Goal: Information Seeking & Learning: Learn about a topic

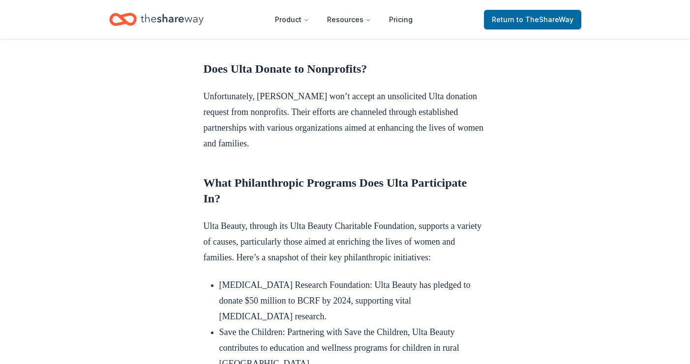
scroll to position [412, 0]
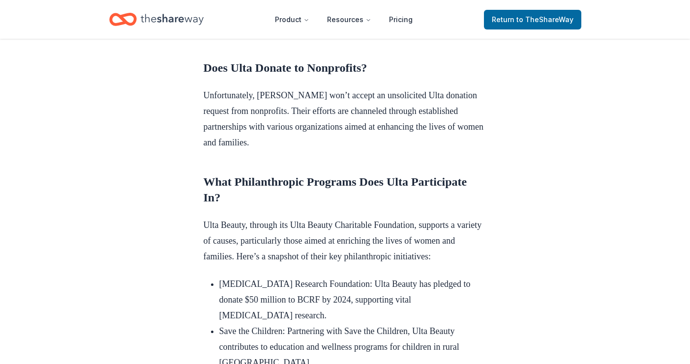
click at [248, 140] on p "Unfortunately, Ulta won’t accept an unsolicited Ulta donation request from nonp…" at bounding box center [344, 118] width 283 height 63
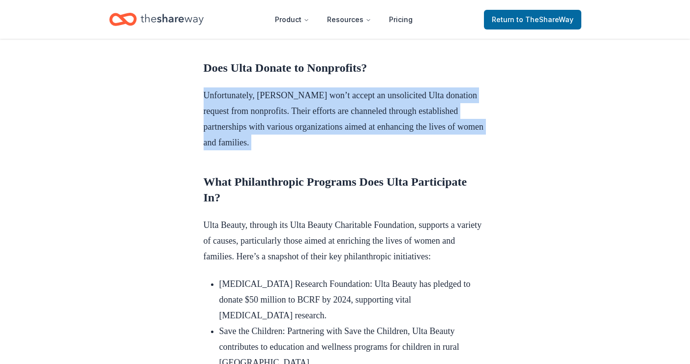
click at [248, 140] on p "Unfortunately, Ulta won’t accept an unsolicited Ulta donation request from nonp…" at bounding box center [344, 118] width 283 height 63
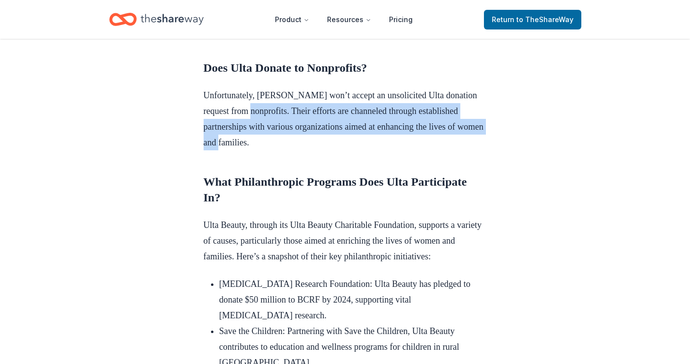
drag, startPoint x: 262, startPoint y: 128, endPoint x: 330, endPoint y: 154, distance: 72.7
click at [331, 150] on p "Unfortunately, Ulta won’t accept an unsolicited Ulta donation request from nonp…" at bounding box center [344, 118] width 283 height 63
click at [330, 150] on p "Unfortunately, Ulta won’t accept an unsolicited Ulta donation request from nonp…" at bounding box center [344, 118] width 283 height 63
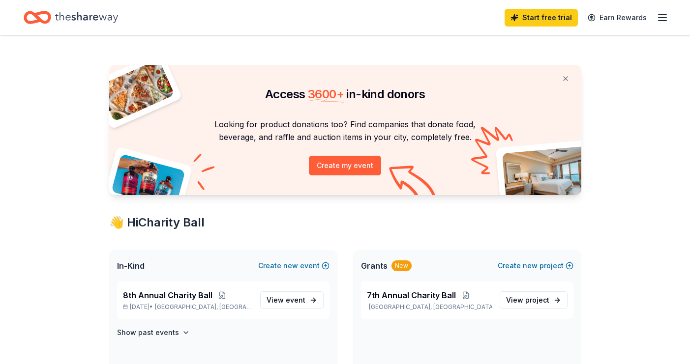
scroll to position [3, 0]
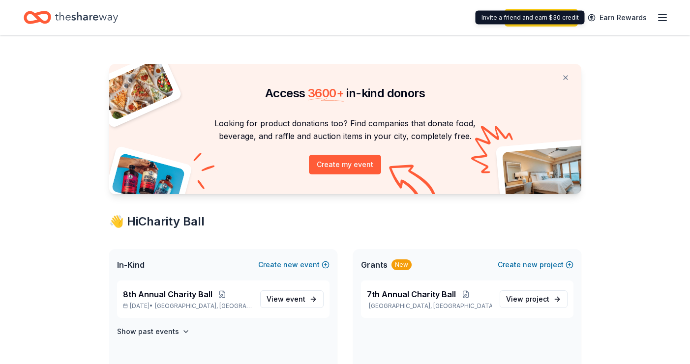
click at [663, 19] on icon "button" at bounding box center [662, 18] width 12 height 12
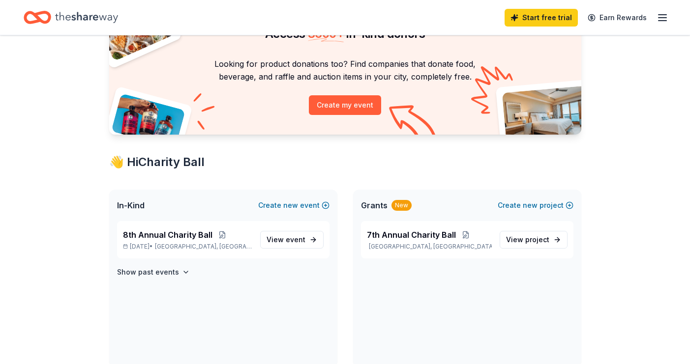
scroll to position [206, 0]
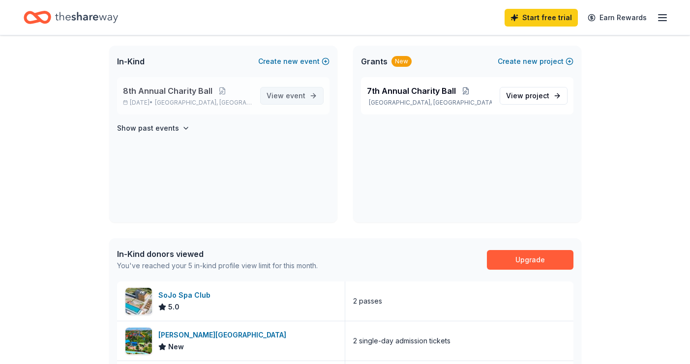
click at [303, 97] on span "event" at bounding box center [296, 95] width 20 height 8
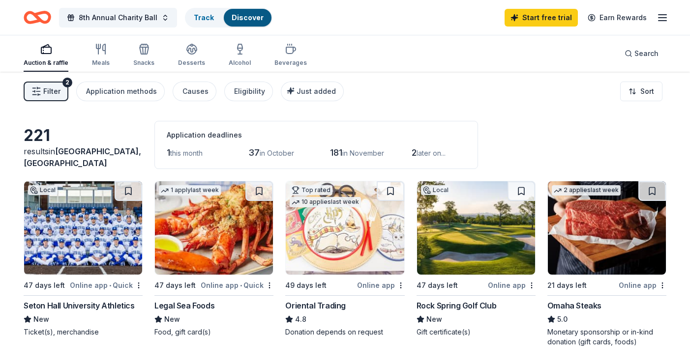
click at [56, 254] on img at bounding box center [83, 227] width 118 height 93
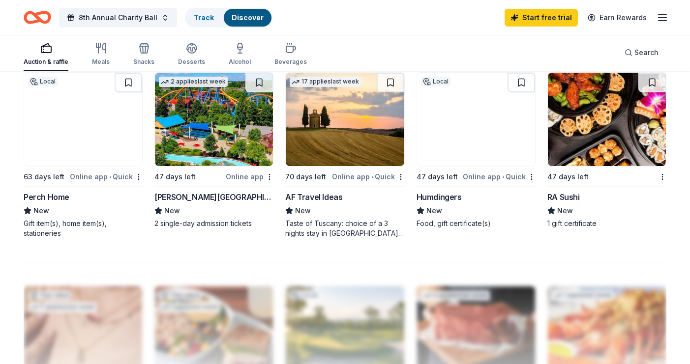
scroll to position [677, 0]
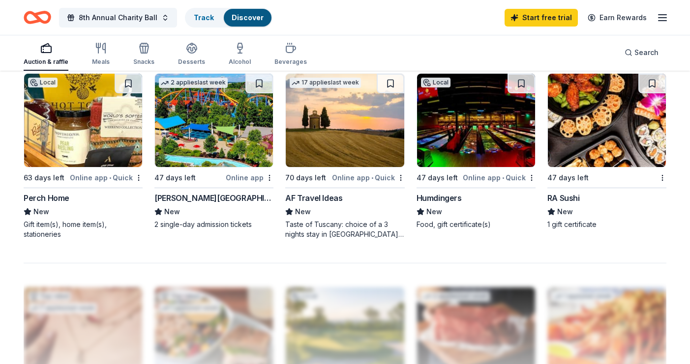
click at [664, 21] on line "button" at bounding box center [662, 21] width 8 height 0
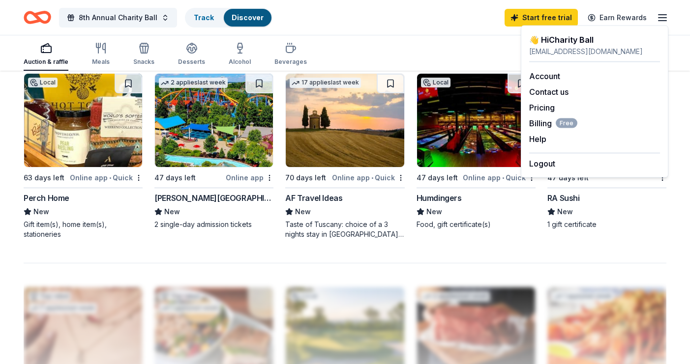
click at [551, 83] on div "Account Contact us Pricing Billing Free Help Earn rewards" at bounding box center [594, 107] width 131 height 90
click at [551, 78] on link "Account" at bounding box center [544, 76] width 31 height 10
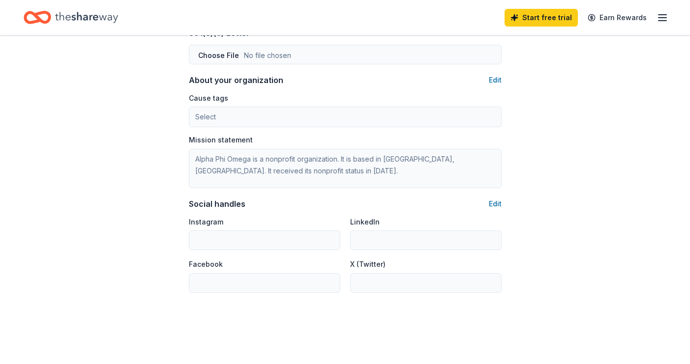
scroll to position [550, 0]
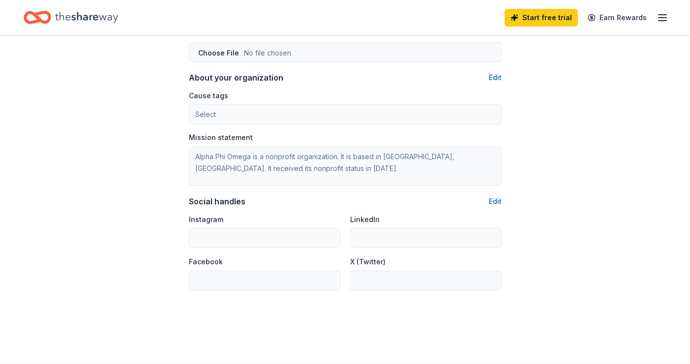
click at [84, 15] on icon "Home" at bounding box center [86, 17] width 63 height 11
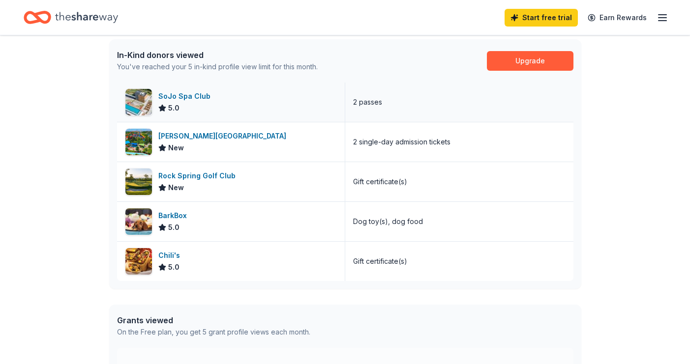
scroll to position [414, 0]
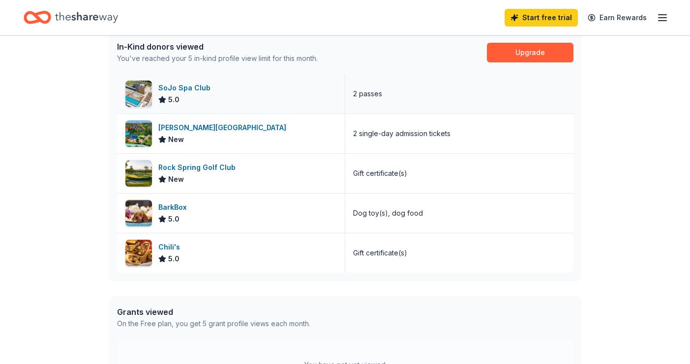
click at [310, 104] on div "SoJo Spa Club 5.0" at bounding box center [231, 93] width 228 height 39
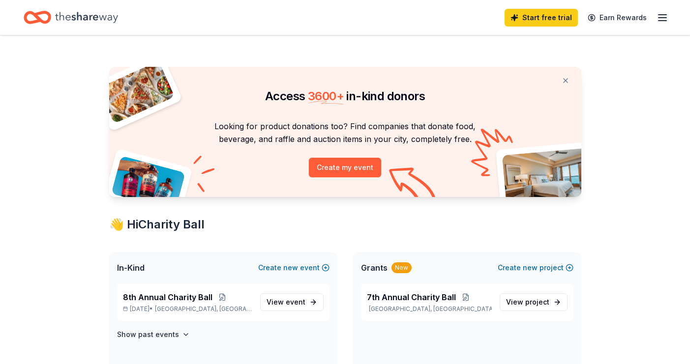
scroll to position [0, 0]
click at [395, 264] on div "New" at bounding box center [401, 267] width 20 height 11
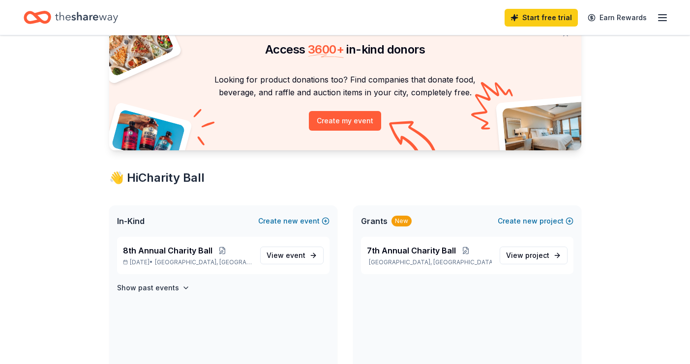
scroll to position [56, 0]
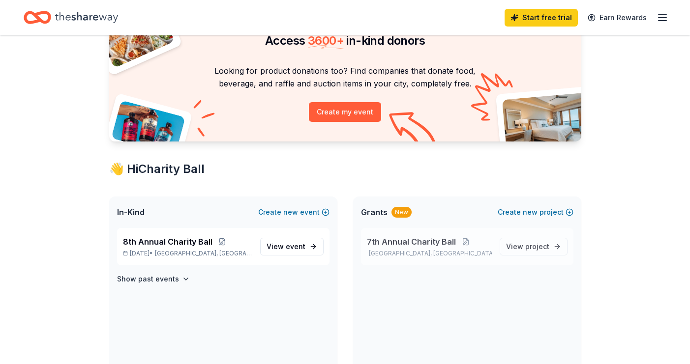
click at [420, 258] on div "7th Annual Charity Ball South Orange, NJ View project" at bounding box center [467, 246] width 212 height 37
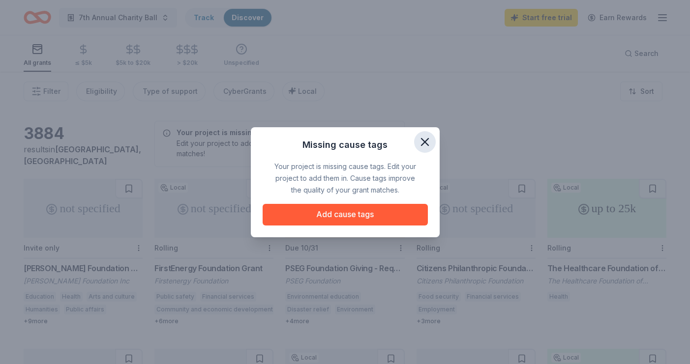
click at [424, 148] on icon "button" at bounding box center [425, 142] width 14 height 14
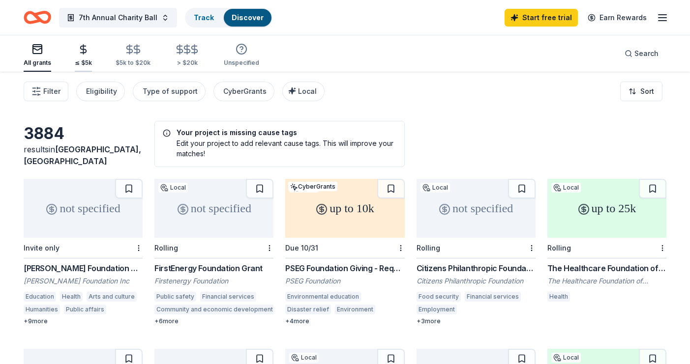
click at [80, 55] on icon "button" at bounding box center [83, 49] width 11 height 11
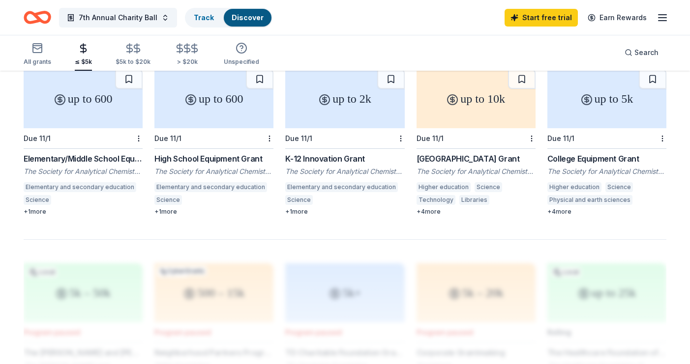
scroll to position [624, 0]
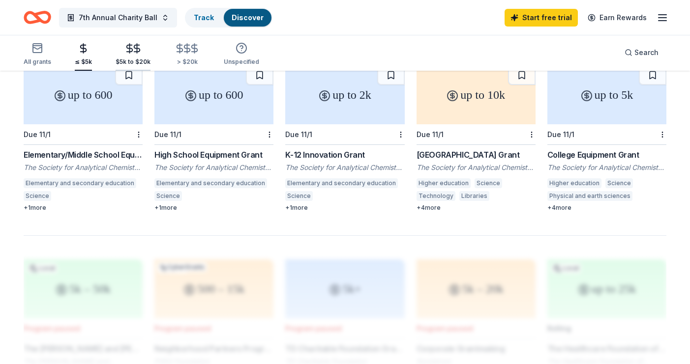
click at [138, 55] on div "$5k to $20k" at bounding box center [133, 54] width 35 height 23
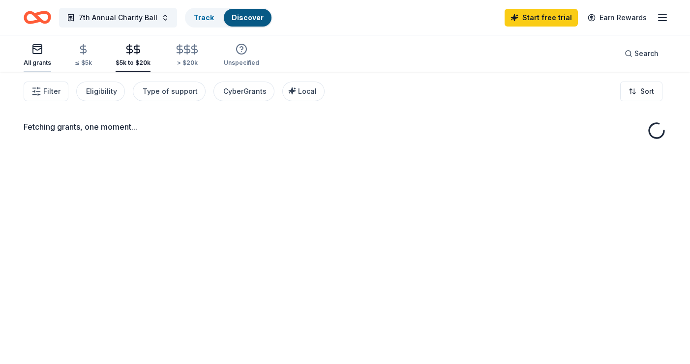
click at [36, 60] on div "All grants" at bounding box center [38, 63] width 28 height 8
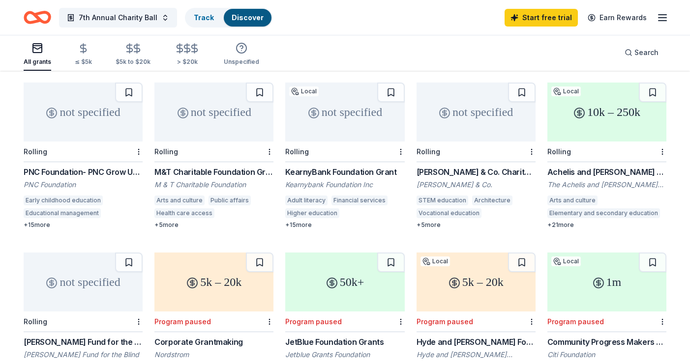
scroll to position [164, 0]
